Goal: Find specific page/section: Find specific page/section

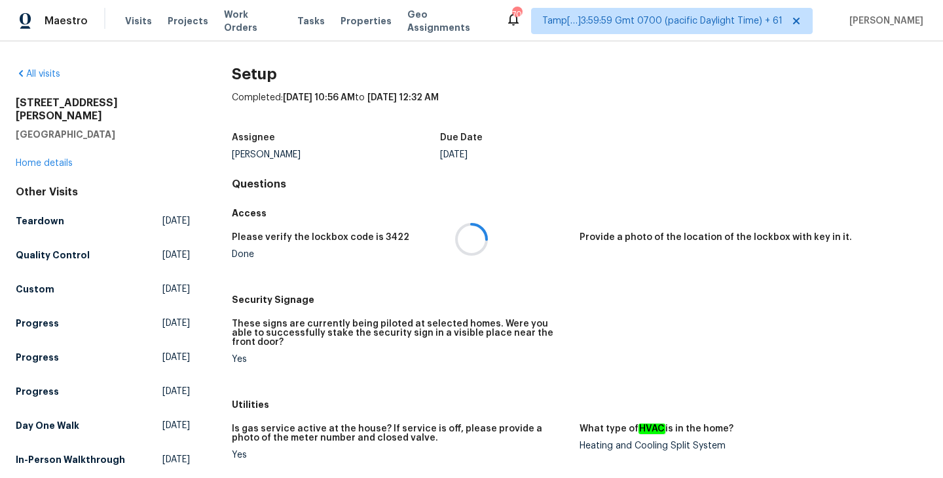
click at [39, 75] on div at bounding box center [471, 239] width 943 height 478
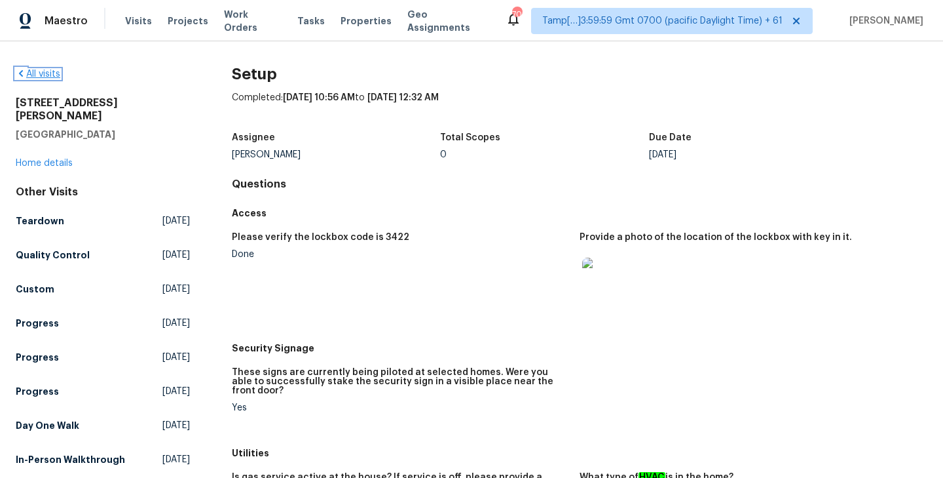
click at [46, 73] on link "All visits" at bounding box center [38, 73] width 45 height 9
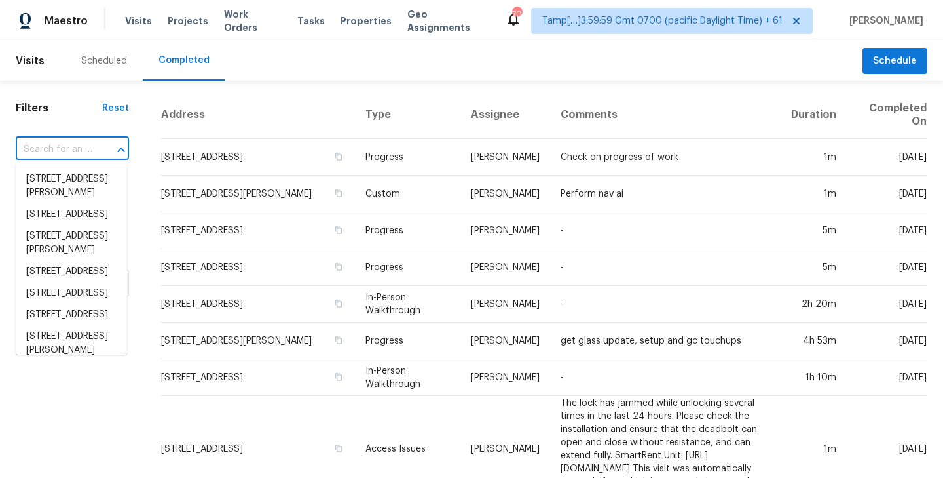
click at [64, 151] on input "text" at bounding box center [54, 150] width 77 height 20
paste input "2732 Boardwalk Way, Tavares, FL 32778"
type input "2732 Boardwalk Way, Tavares, FL 32778"
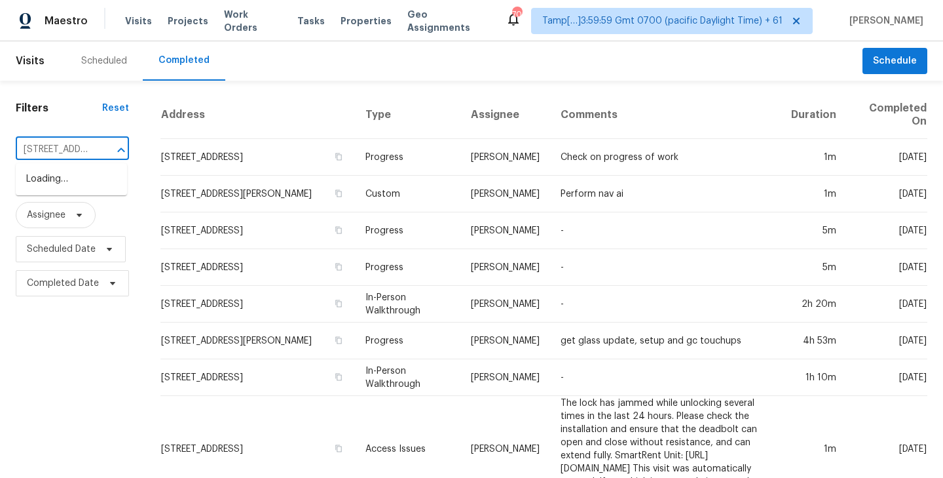
scroll to position [0, 100]
click at [60, 176] on li "2732 Boardwalk Way, Tavares, FL 32778" at bounding box center [71, 179] width 111 height 22
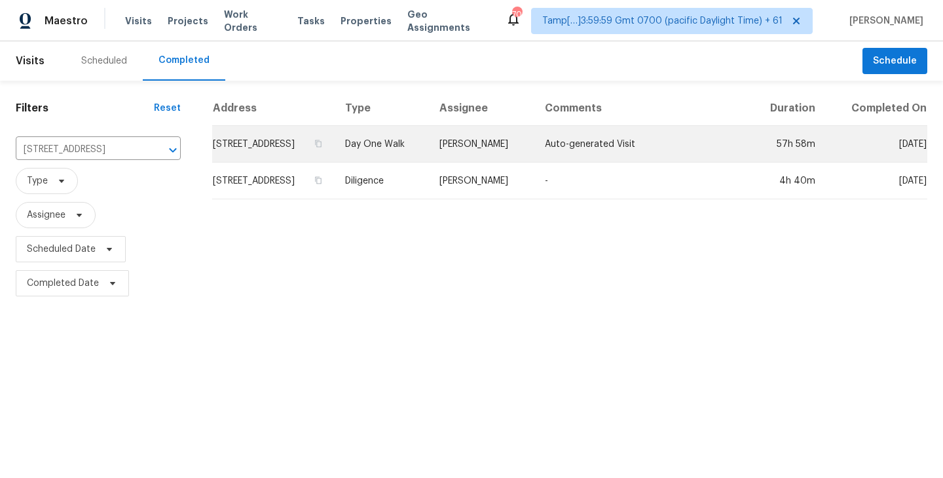
click at [293, 148] on td "2732 Boardwalk Way, Tavares, FL 32778" at bounding box center [273, 144] width 122 height 37
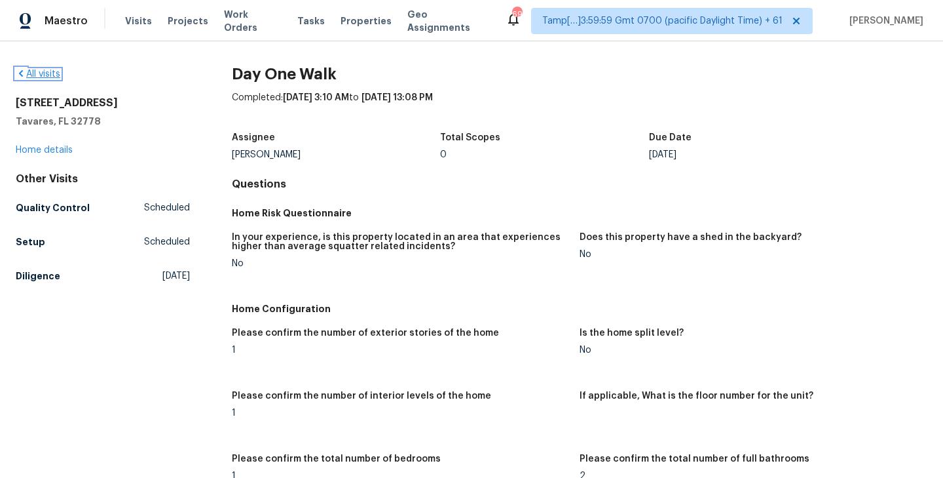
click at [43, 73] on link "All visits" at bounding box center [38, 73] width 45 height 9
